Goal: Information Seeking & Learning: Get advice/opinions

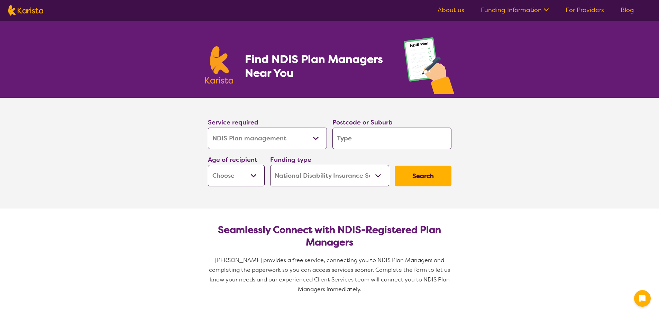
select select "NDIS Plan management"
select select "NDIS"
select select "NDIS Plan management"
select select "NDIS"
click at [251, 176] on select "Early Childhood - 0 to 9 Child - 10 to 11 Adolescent - 12 to 17 Adult - 18 to 6…" at bounding box center [236, 175] width 57 height 21
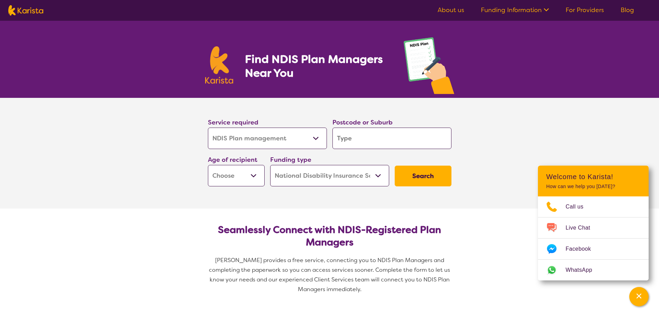
select select "AS"
click at [208, 165] on select "Early Childhood - 0 to 9 Child - 10 to 11 Adolescent - 12 to 17 Adult - 18 to 6…" at bounding box center [236, 175] width 57 height 21
select select "AS"
click at [368, 139] on input "search" at bounding box center [391, 138] width 119 height 21
type input "3"
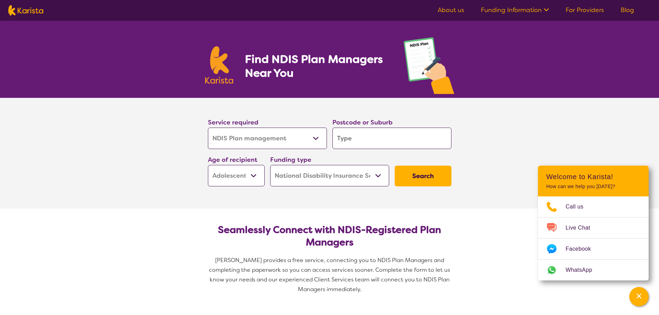
type input "3"
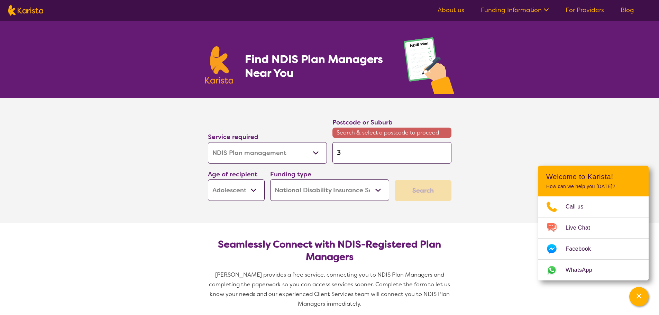
type input "30"
type input "304"
type input "3043"
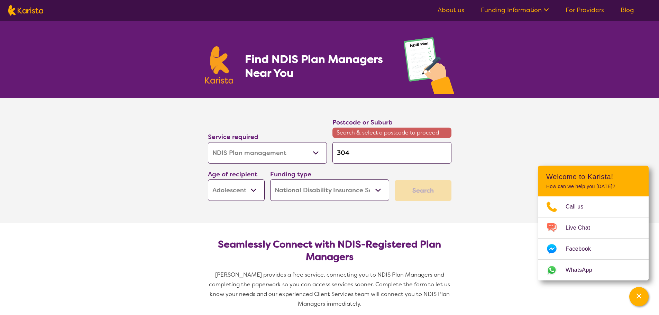
type input "3043"
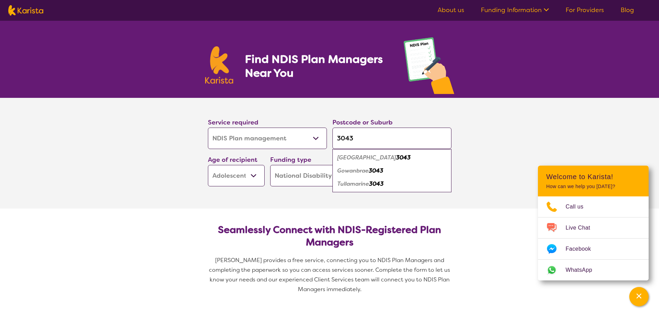
type input "3043"
click at [375, 159] on em "[GEOGRAPHIC_DATA]" at bounding box center [366, 157] width 59 height 7
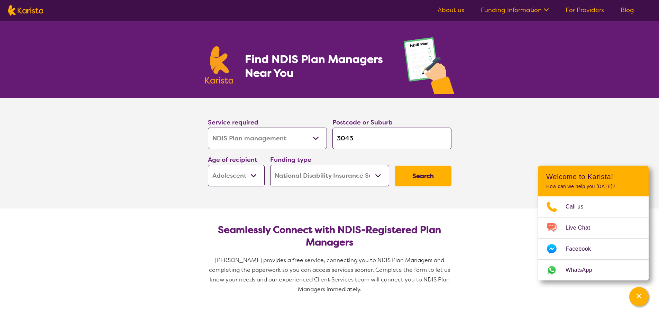
click at [432, 176] on button "Search" at bounding box center [423, 176] width 57 height 21
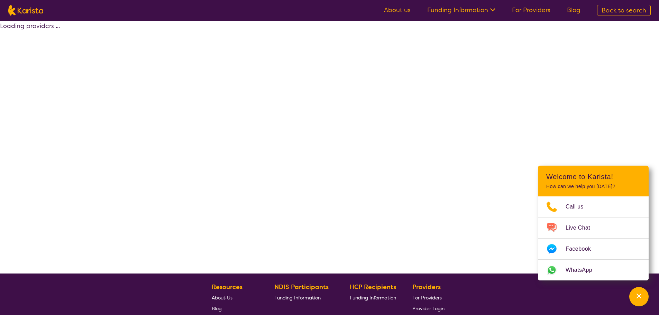
select select "by_score"
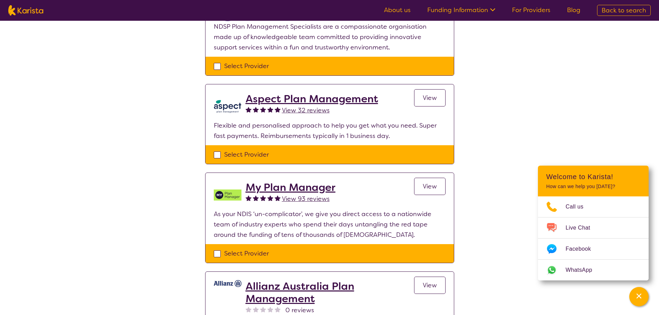
scroll to position [484, 0]
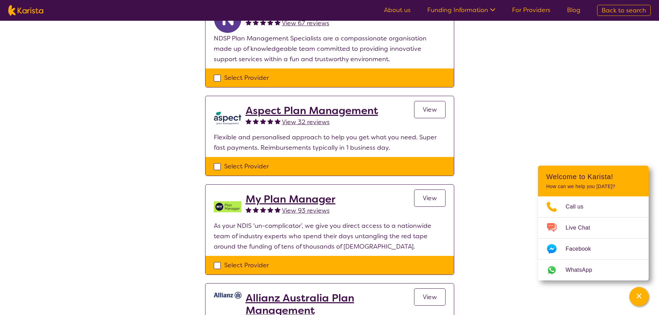
click at [293, 209] on span "View 93 reviews" at bounding box center [306, 210] width 48 height 8
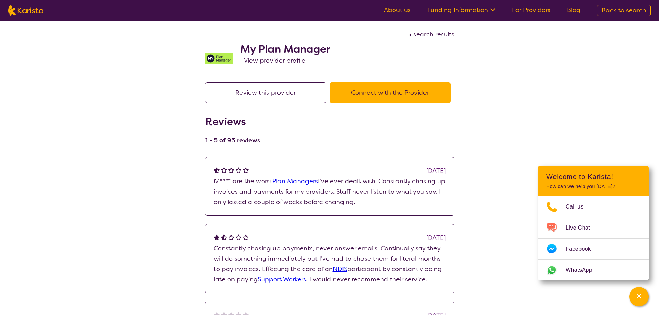
select select "by_score"
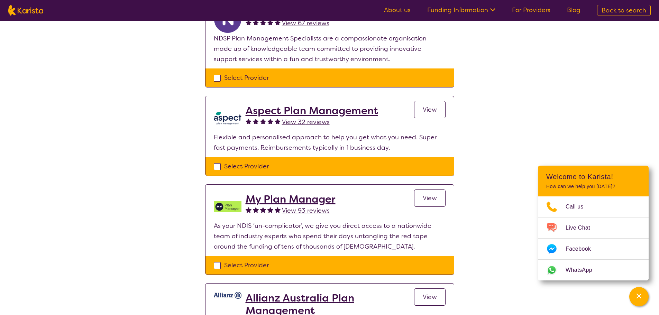
scroll to position [450, 0]
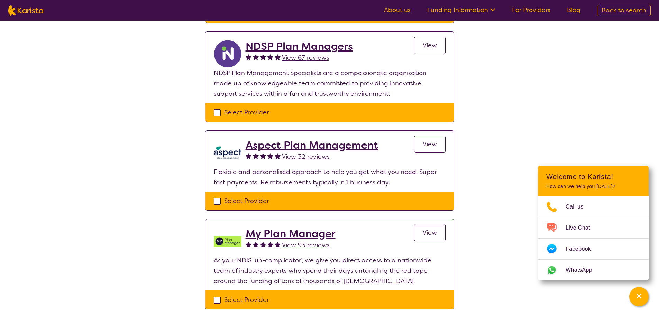
click at [286, 155] on span "View 32 reviews" at bounding box center [306, 157] width 48 height 8
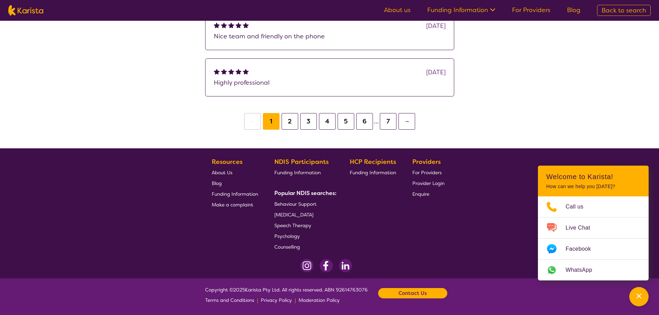
select select "by_score"
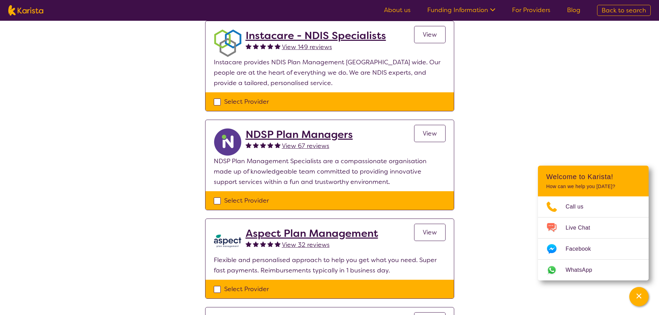
scroll to position [346, 0]
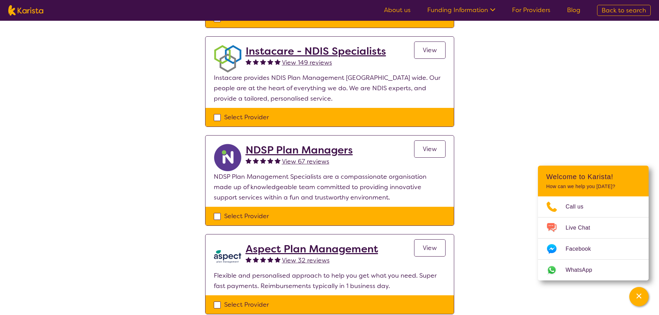
click at [310, 61] on span "View 149 reviews" at bounding box center [307, 62] width 50 height 8
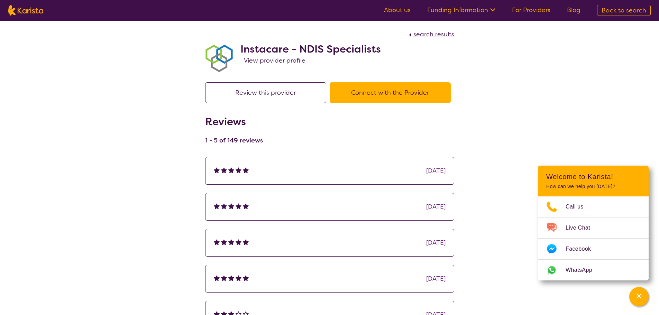
select select "by_score"
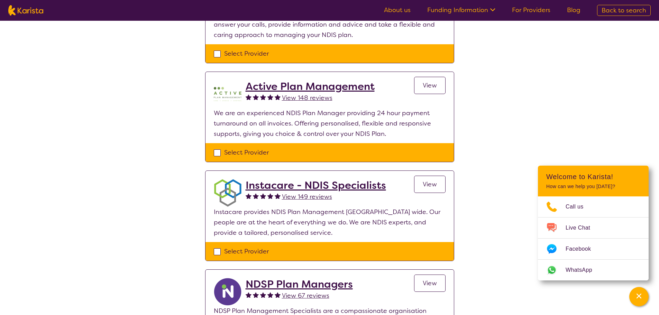
scroll to position [207, 0]
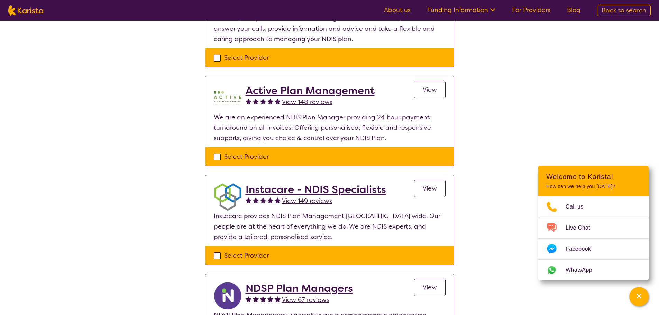
click at [287, 100] on span "View 148 reviews" at bounding box center [307, 102] width 50 height 8
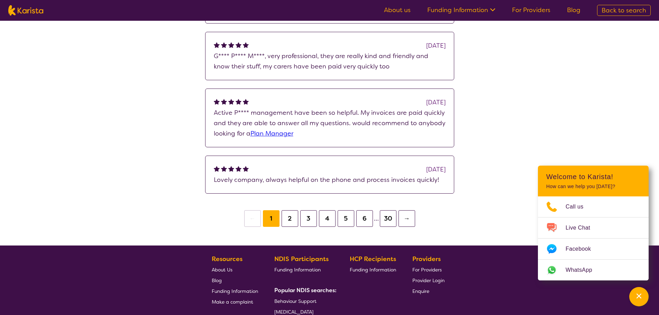
select select "by_score"
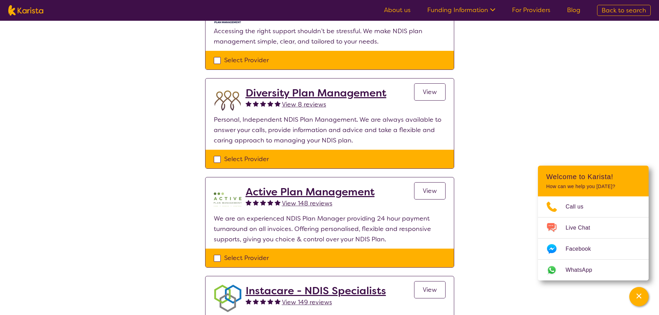
scroll to position [104, 0]
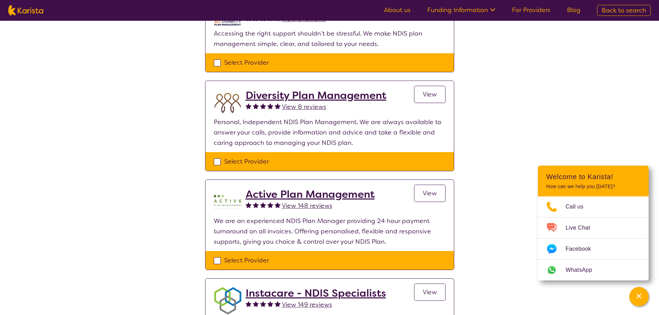
click at [285, 106] on span "View 8 reviews" at bounding box center [304, 107] width 44 height 8
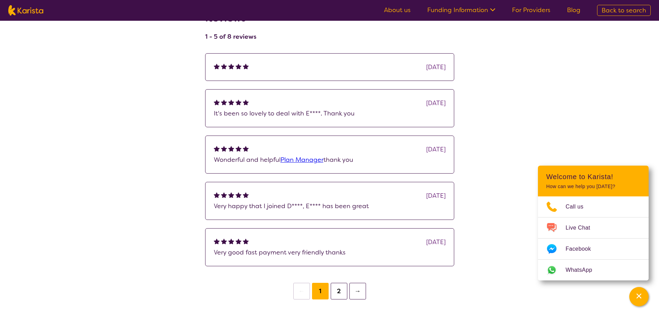
select select "by_score"
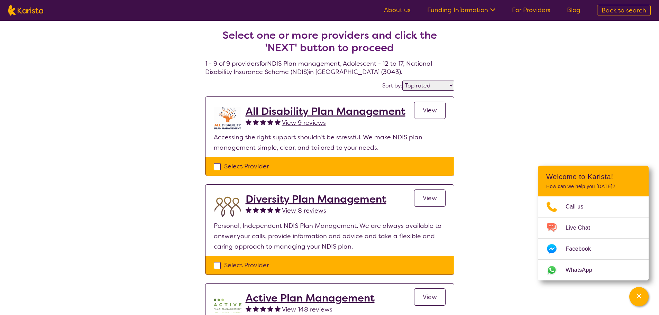
click at [288, 122] on span "View 9 reviews" at bounding box center [304, 123] width 44 height 8
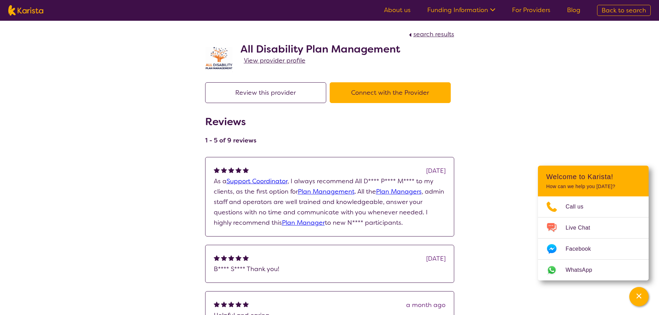
select select "by_score"
